Goal: Task Accomplishment & Management: Manage account settings

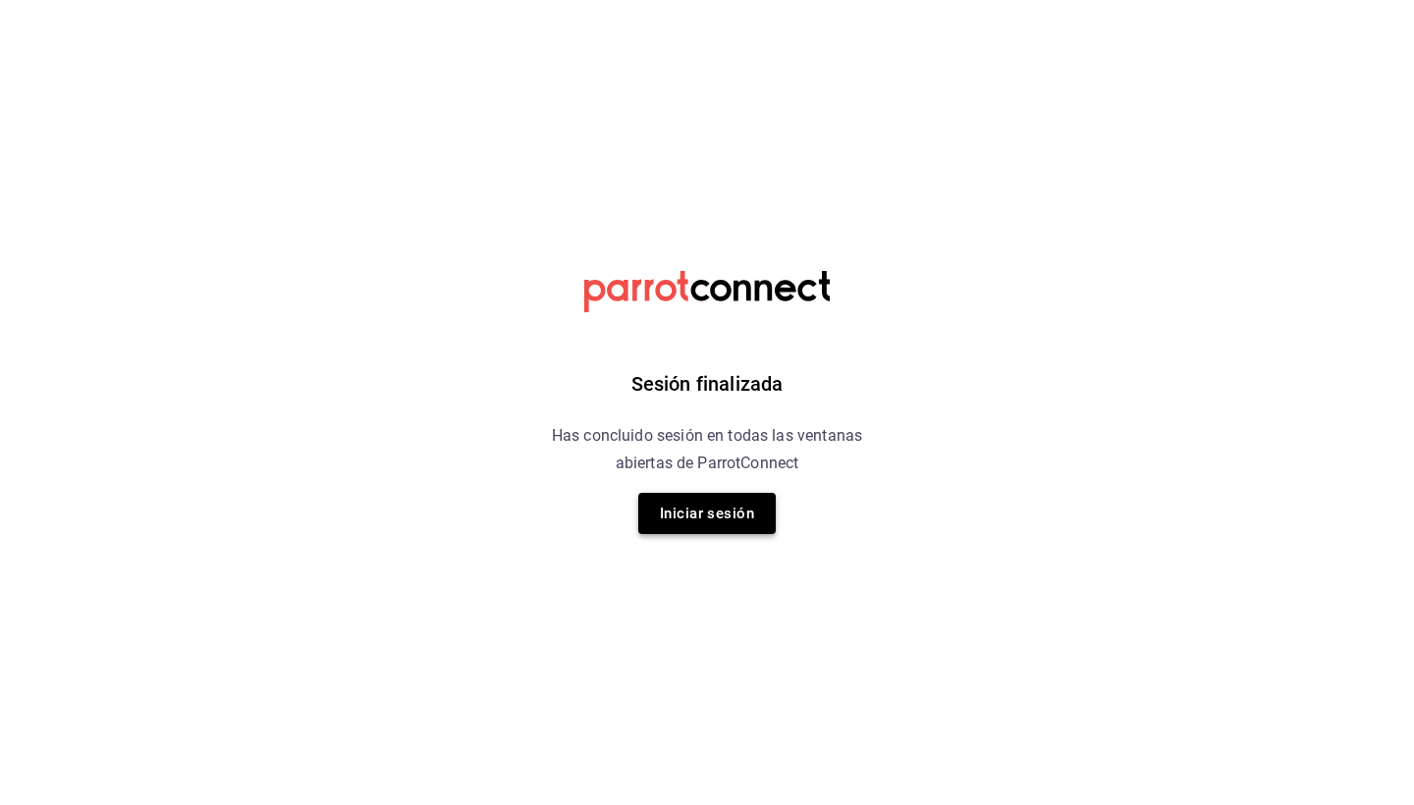
click at [709, 504] on button "Iniciar sesión" at bounding box center [706, 513] width 137 height 41
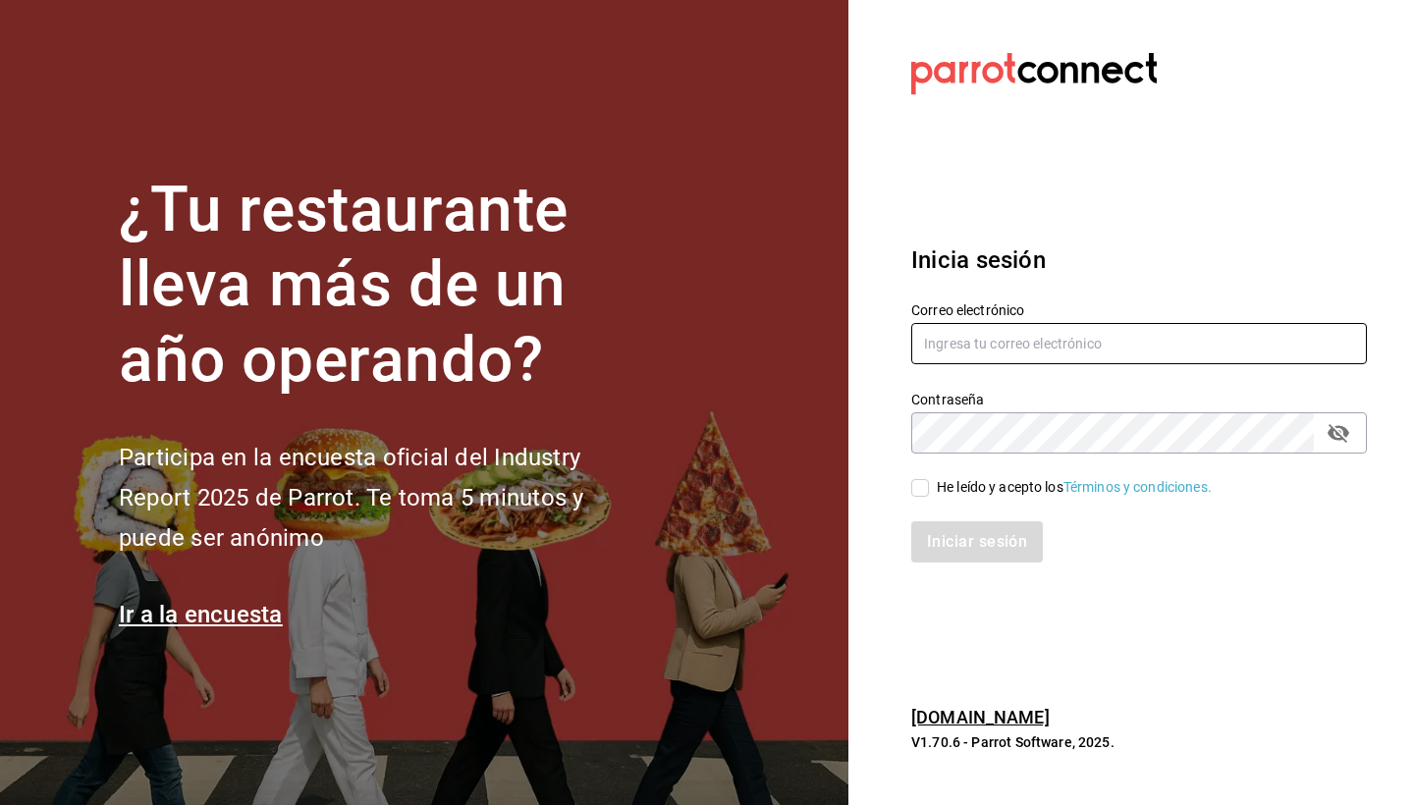
type input "elasaderocln@gmail.com"
click at [942, 497] on div "He leído y acepto los Términos y condiciones." at bounding box center [1074, 487] width 275 height 21
click at [929, 497] on input "He leído y acepto los Términos y condiciones." at bounding box center [920, 488] width 18 height 18
checkbox input "true"
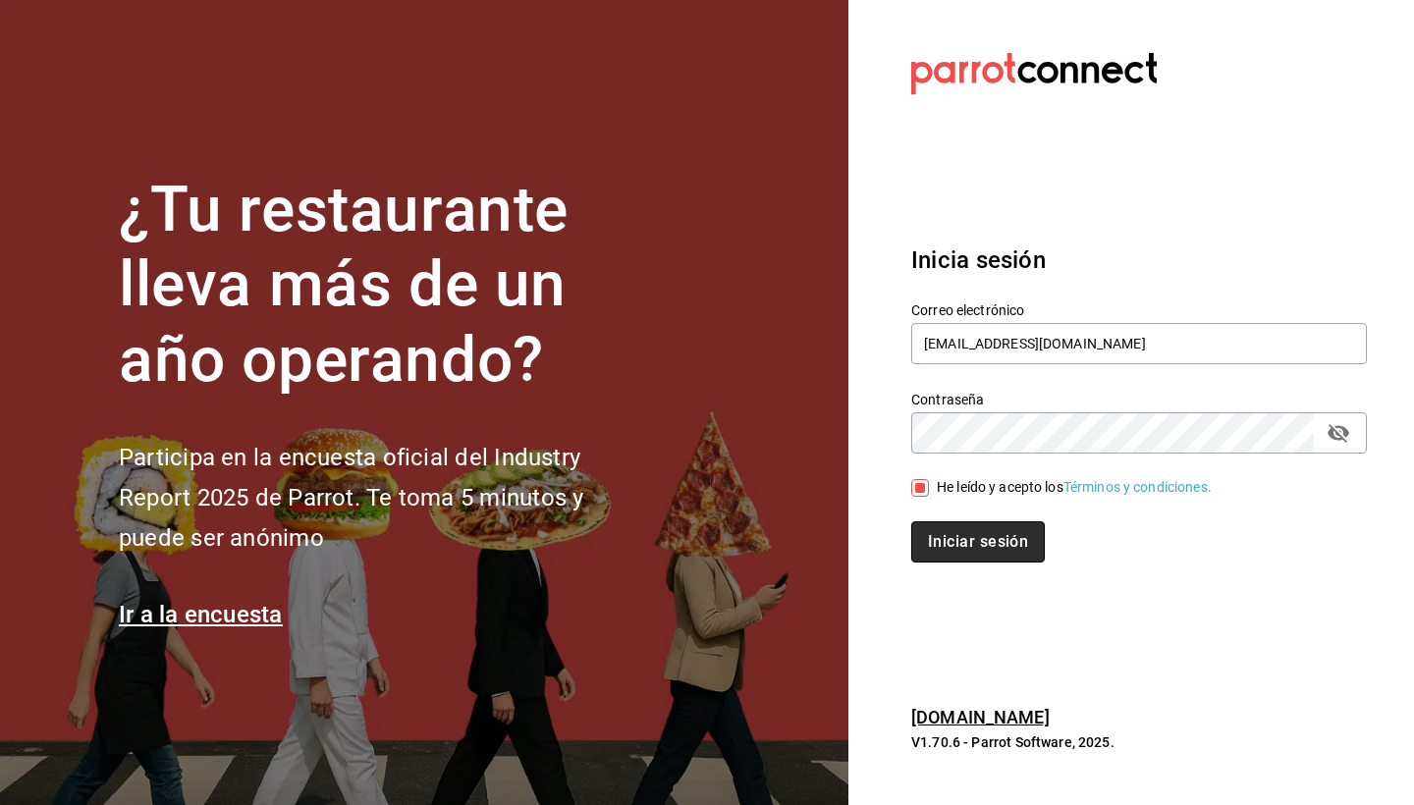
click at [944, 545] on button "Iniciar sesión" at bounding box center [978, 541] width 134 height 41
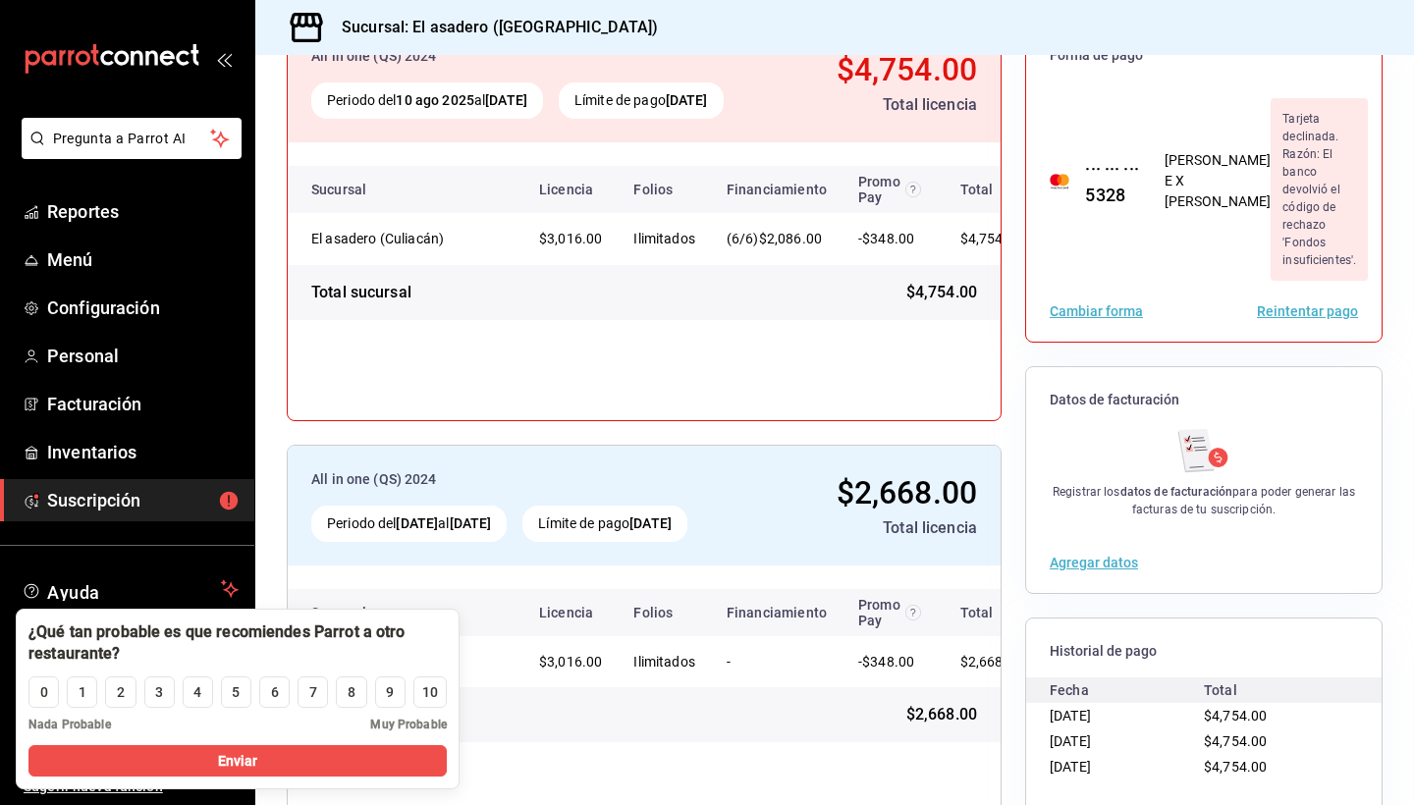
click at [1076, 804] on button "Ver historial" at bounding box center [1087, 814] width 77 height 14
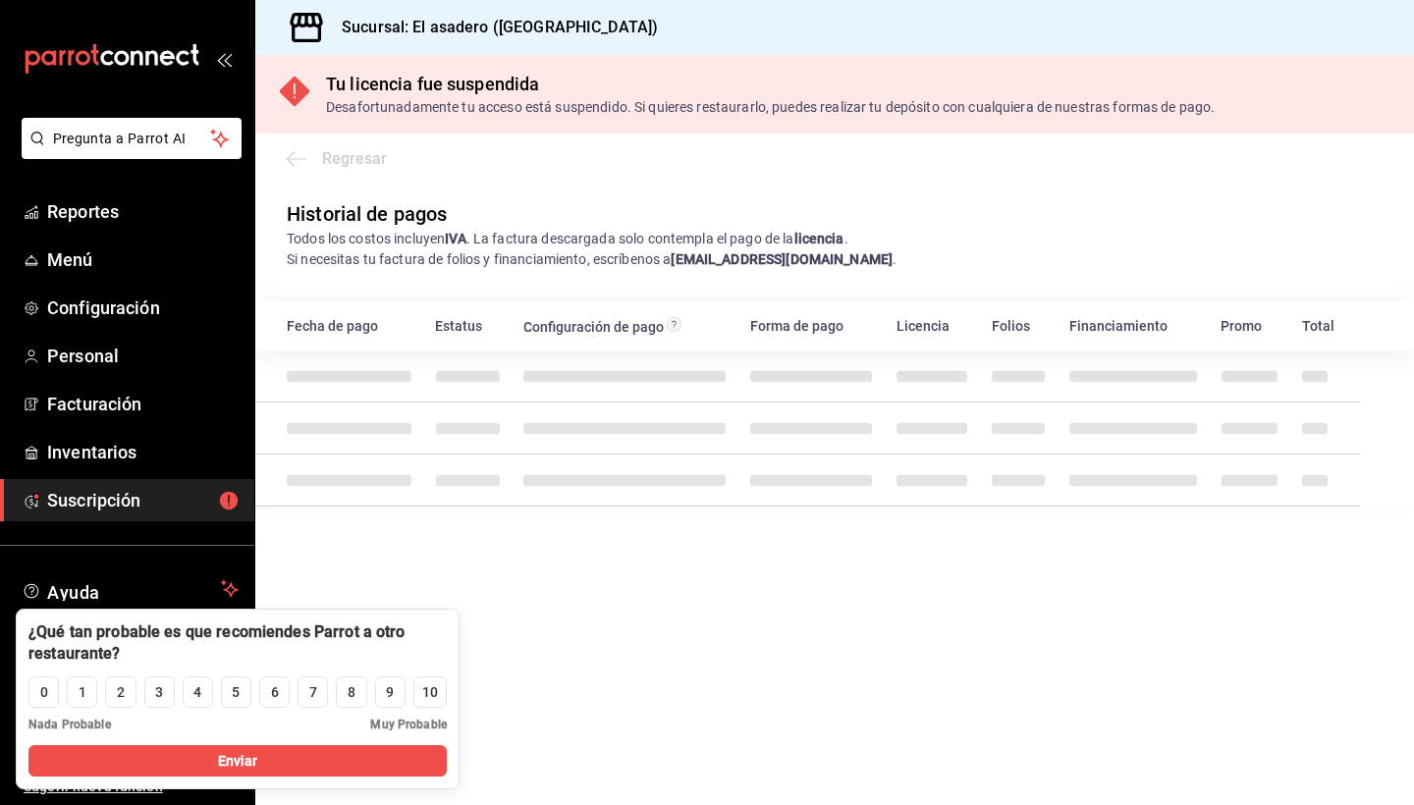
scroll to position [40, 0]
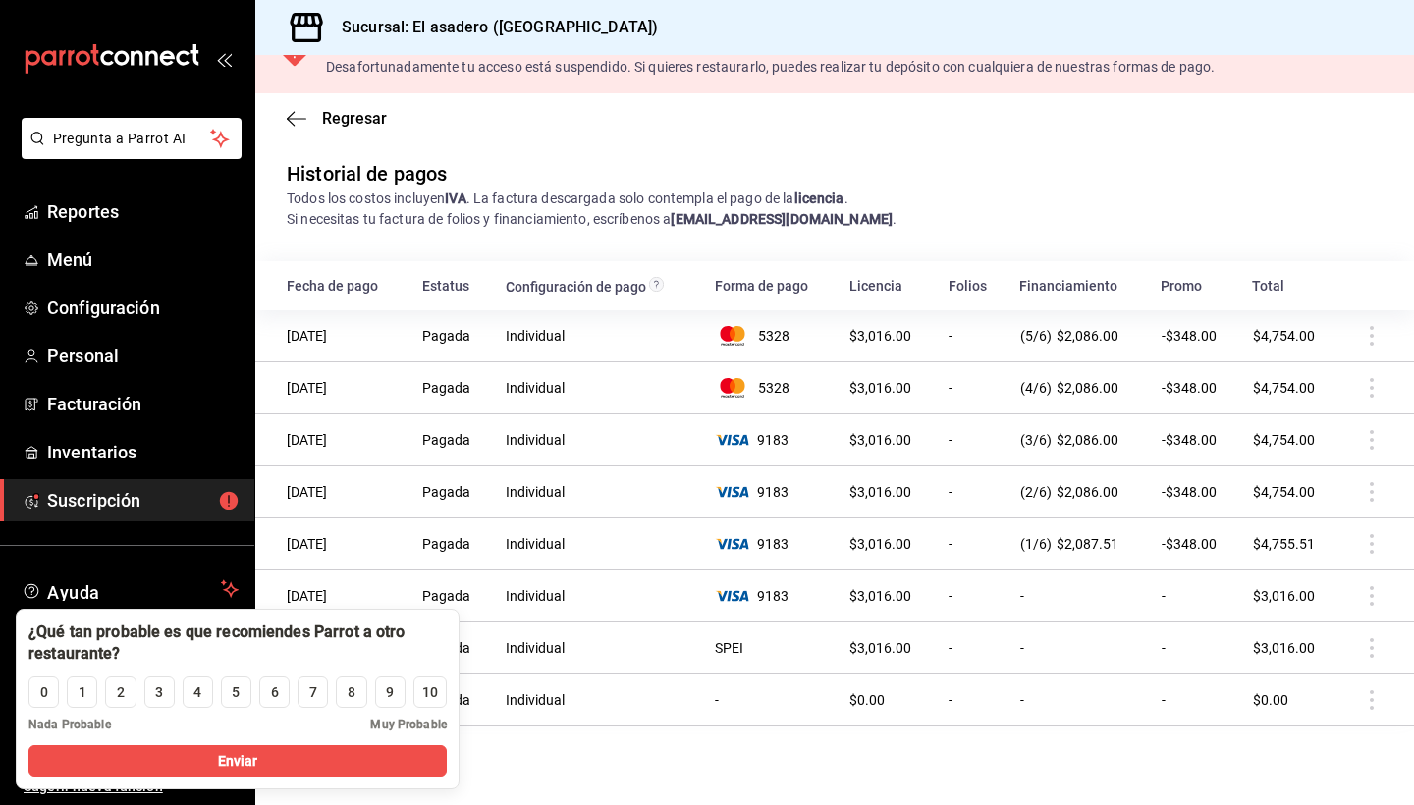
click at [614, 760] on main "Regresar Historial de pagos Todos los costos incluyen IVA . La factura descarga…" at bounding box center [834, 449] width 1158 height 712
click at [238, 688] on div "5" at bounding box center [236, 692] width 8 height 21
click at [258, 767] on span "Enviar" at bounding box center [238, 761] width 40 height 21
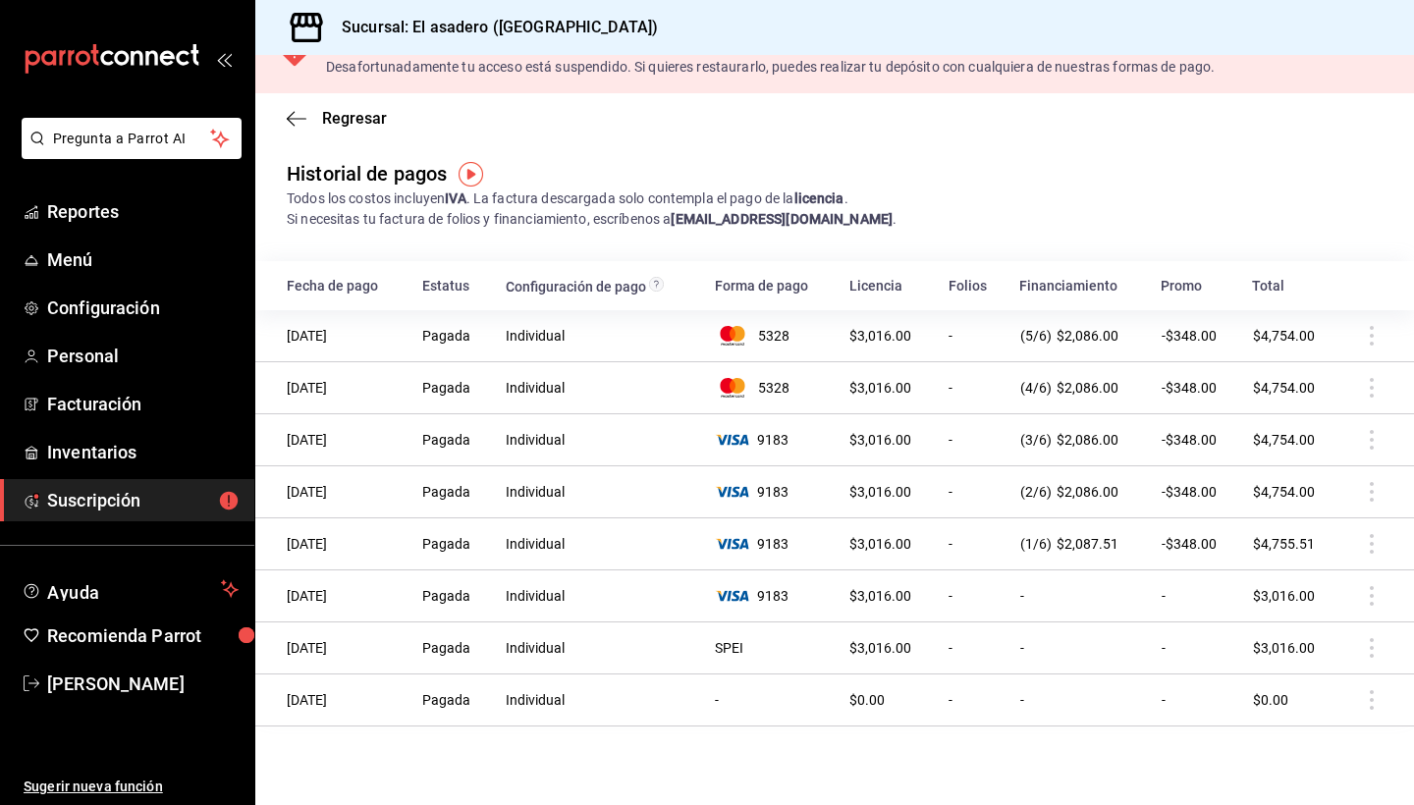
click at [116, 496] on span "Suscripción" at bounding box center [142, 500] width 191 height 27
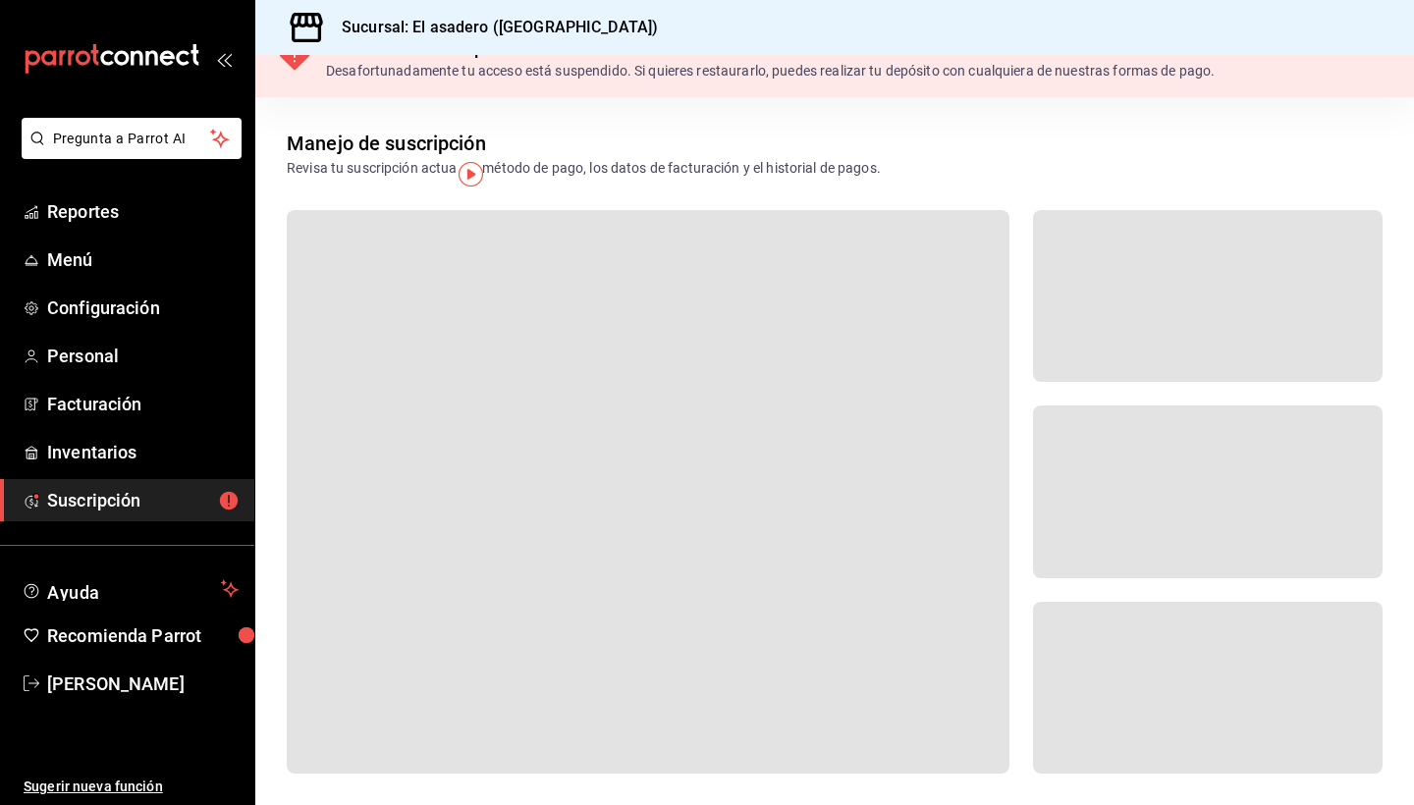
scroll to position [36, 0]
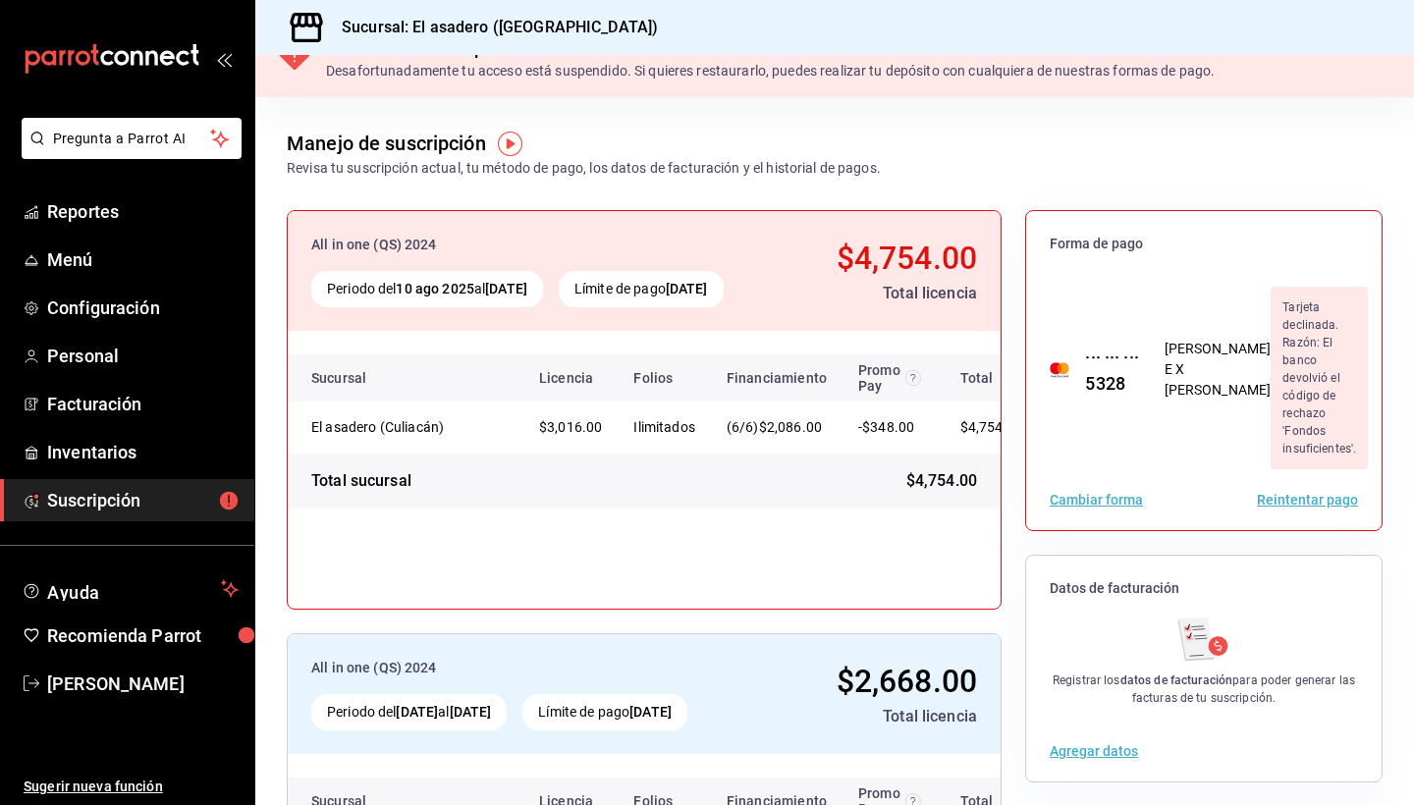
click at [1294, 493] on button "Reintentar pago" at bounding box center [1307, 500] width 101 height 14
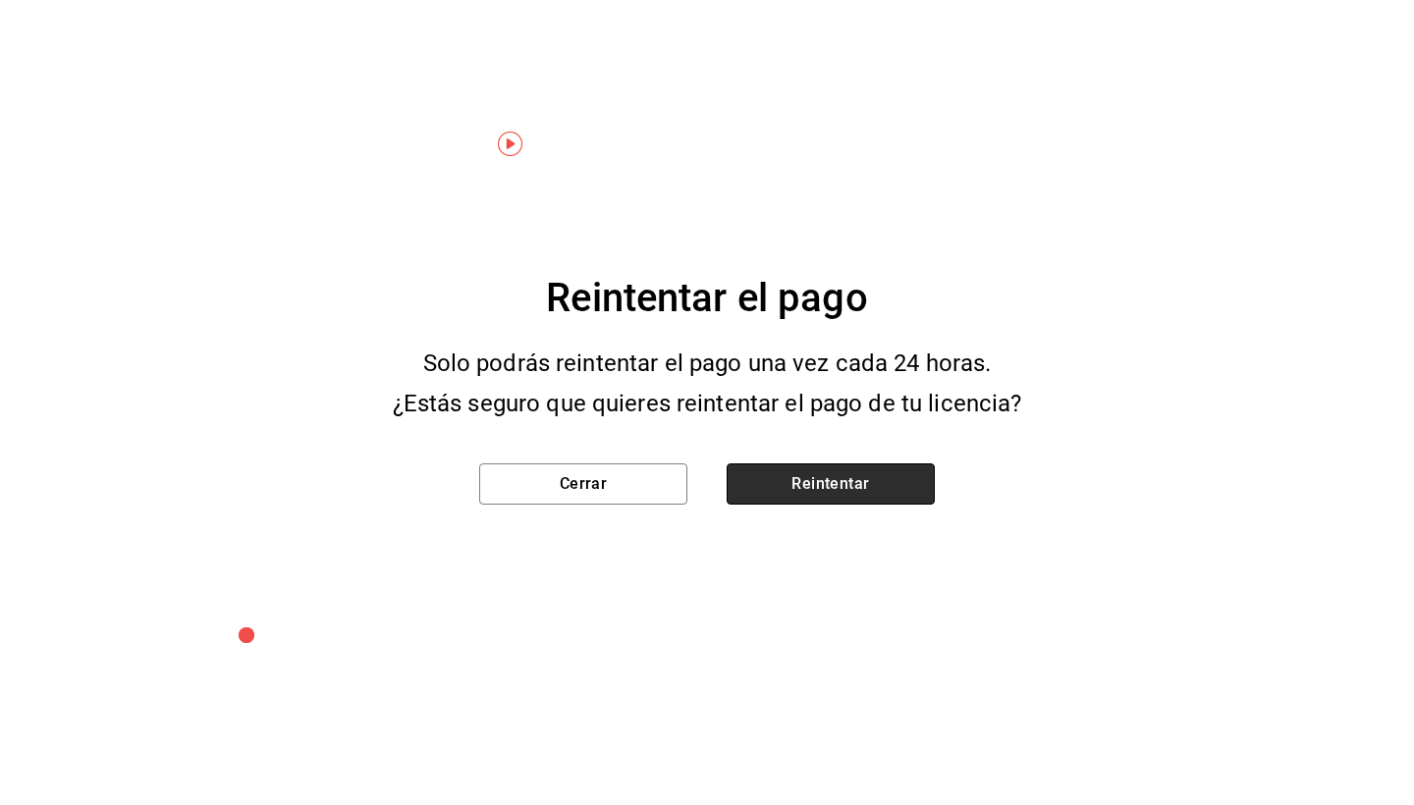
click at [836, 484] on button "Reintentar" at bounding box center [830, 483] width 208 height 41
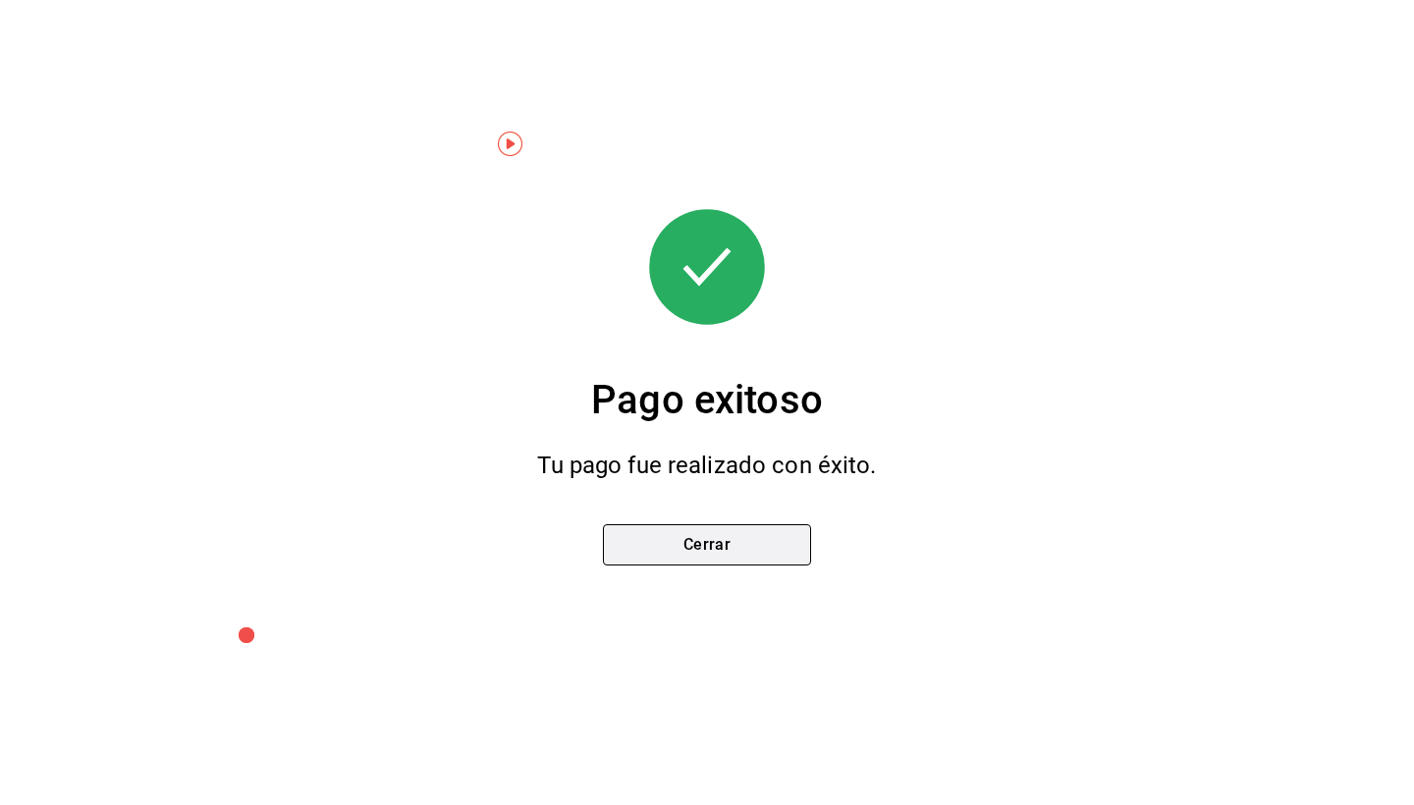
click at [713, 550] on button "Cerrar" at bounding box center [707, 544] width 208 height 41
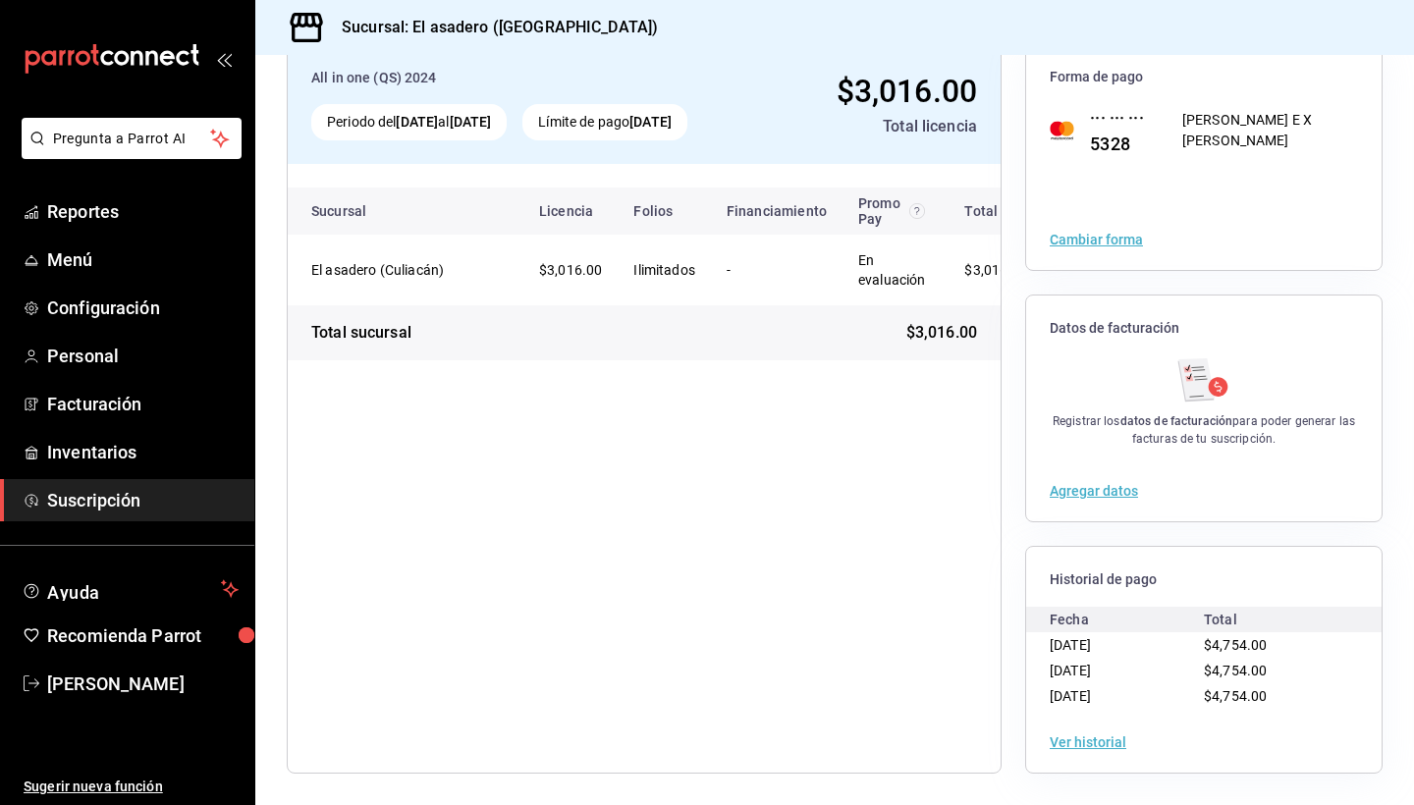
scroll to position [125, 0]
click at [1093, 748] on button "Ver historial" at bounding box center [1087, 742] width 77 height 14
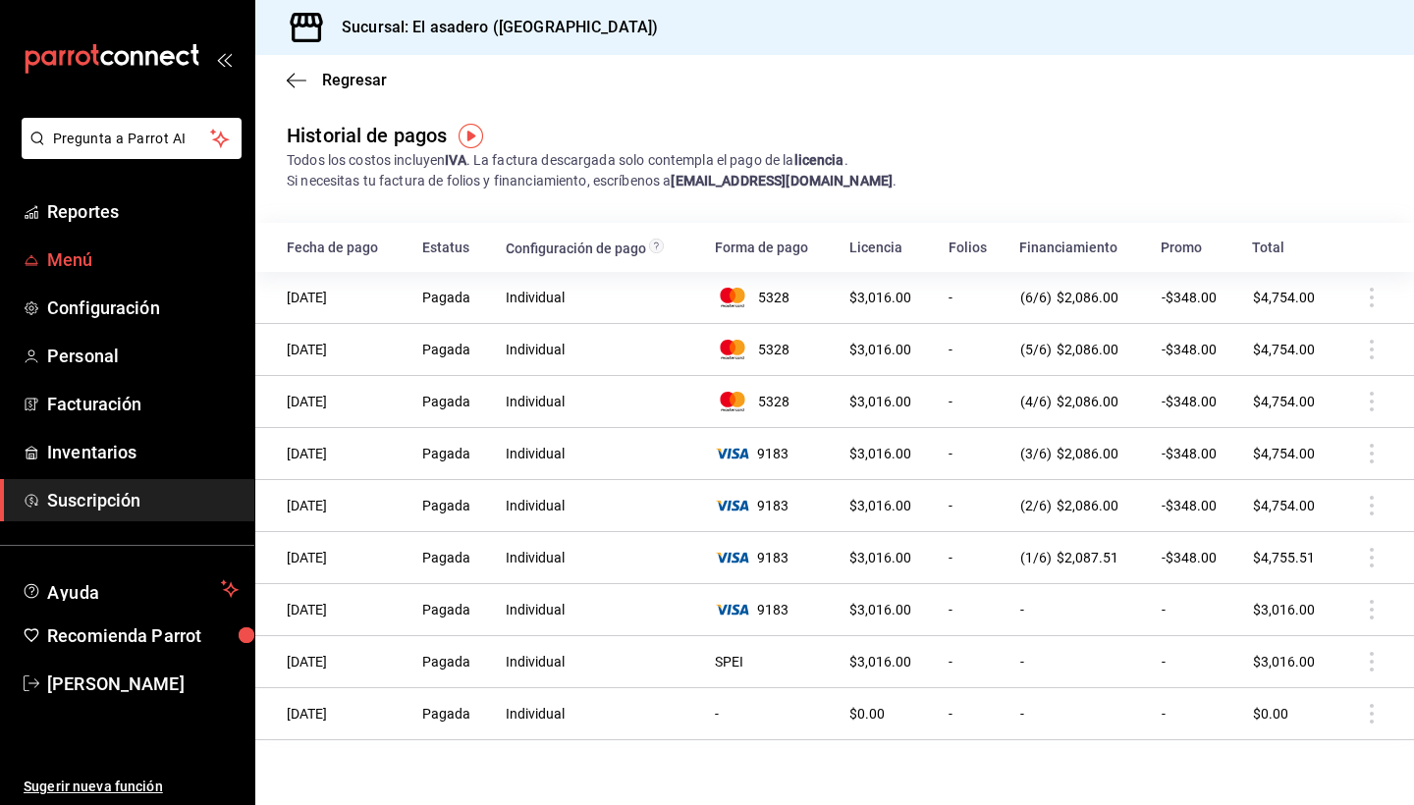
click at [71, 259] on span "Menú" at bounding box center [142, 259] width 191 height 27
